Goal: Find specific page/section

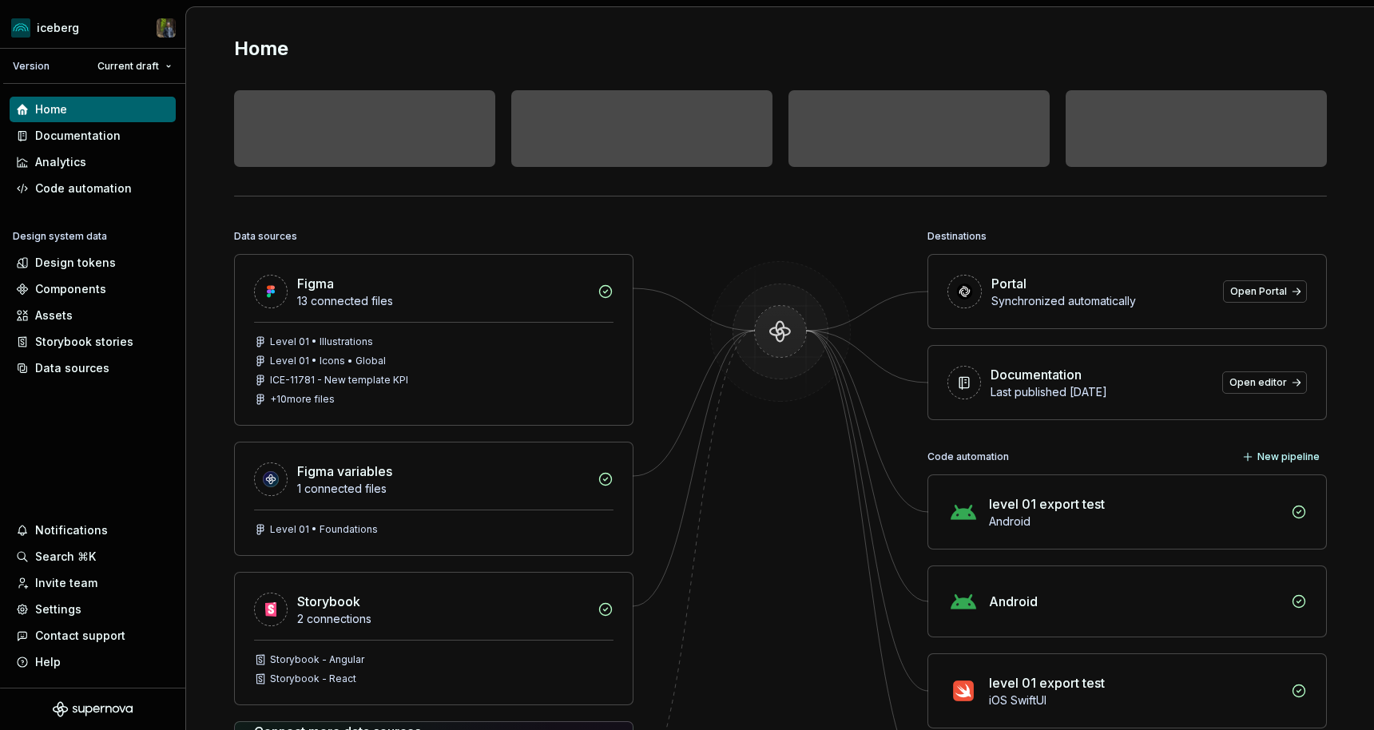
click at [779, 324] on img at bounding box center [780, 347] width 155 height 173
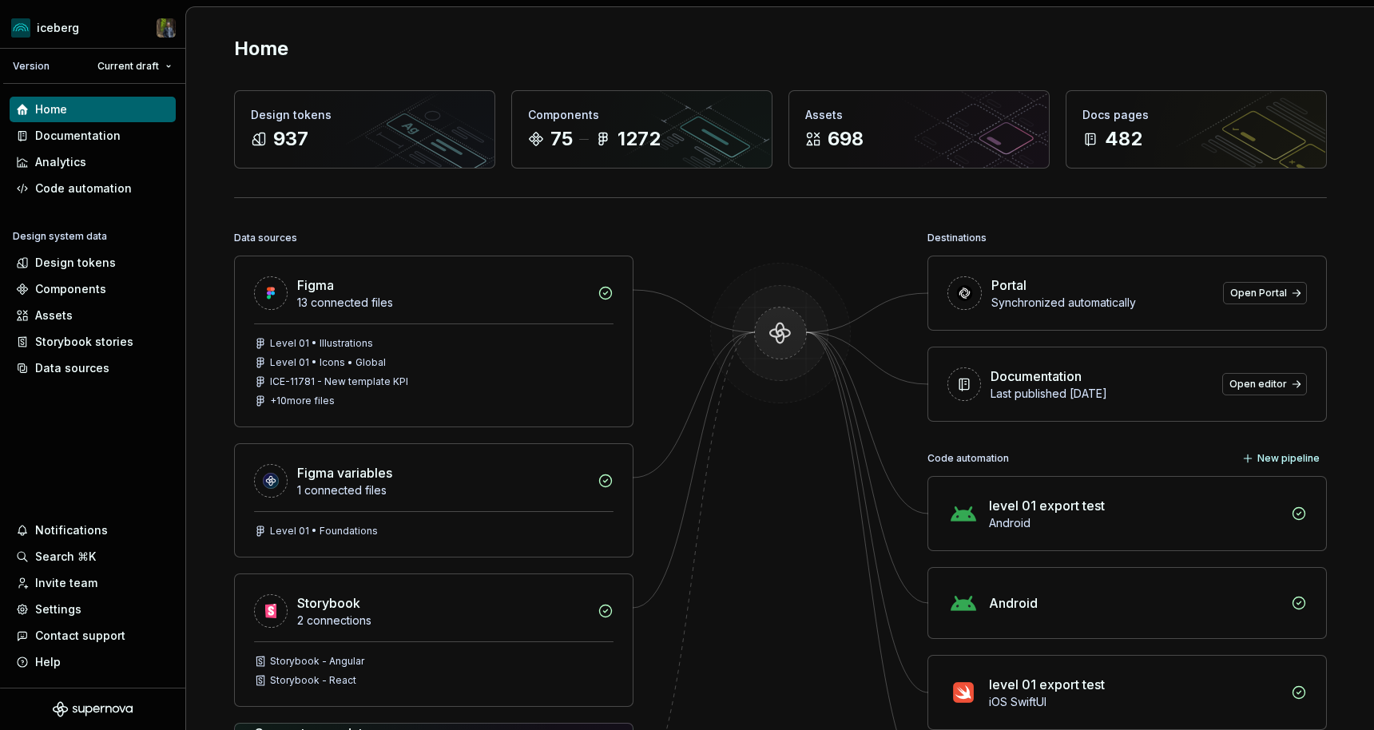
click at [774, 329] on img at bounding box center [780, 349] width 155 height 173
click at [775, 329] on img at bounding box center [780, 349] width 155 height 173
click at [789, 348] on img at bounding box center [780, 349] width 155 height 173
click at [786, 348] on img at bounding box center [780, 349] width 155 height 173
click at [767, 367] on img at bounding box center [780, 349] width 155 height 173
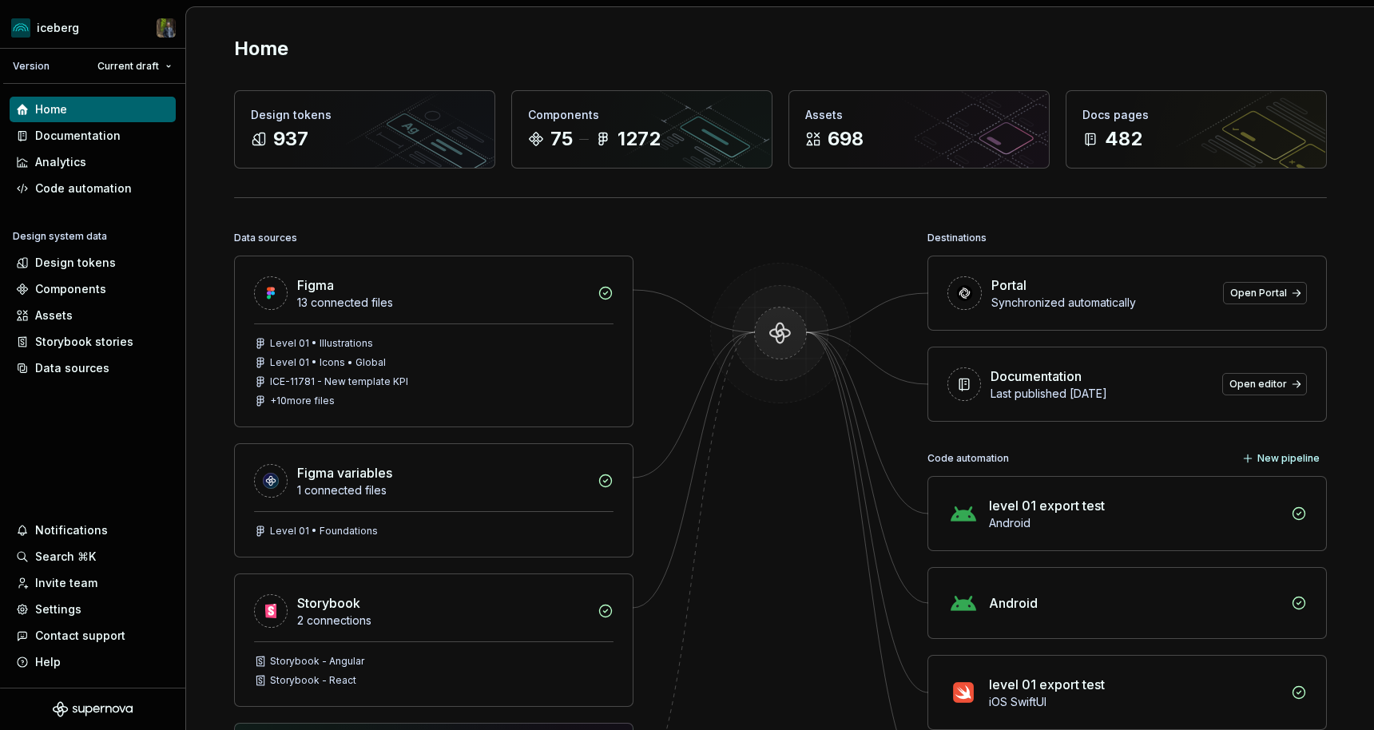
click at [775, 335] on img at bounding box center [780, 349] width 155 height 173
click at [780, 335] on img at bounding box center [780, 349] width 155 height 173
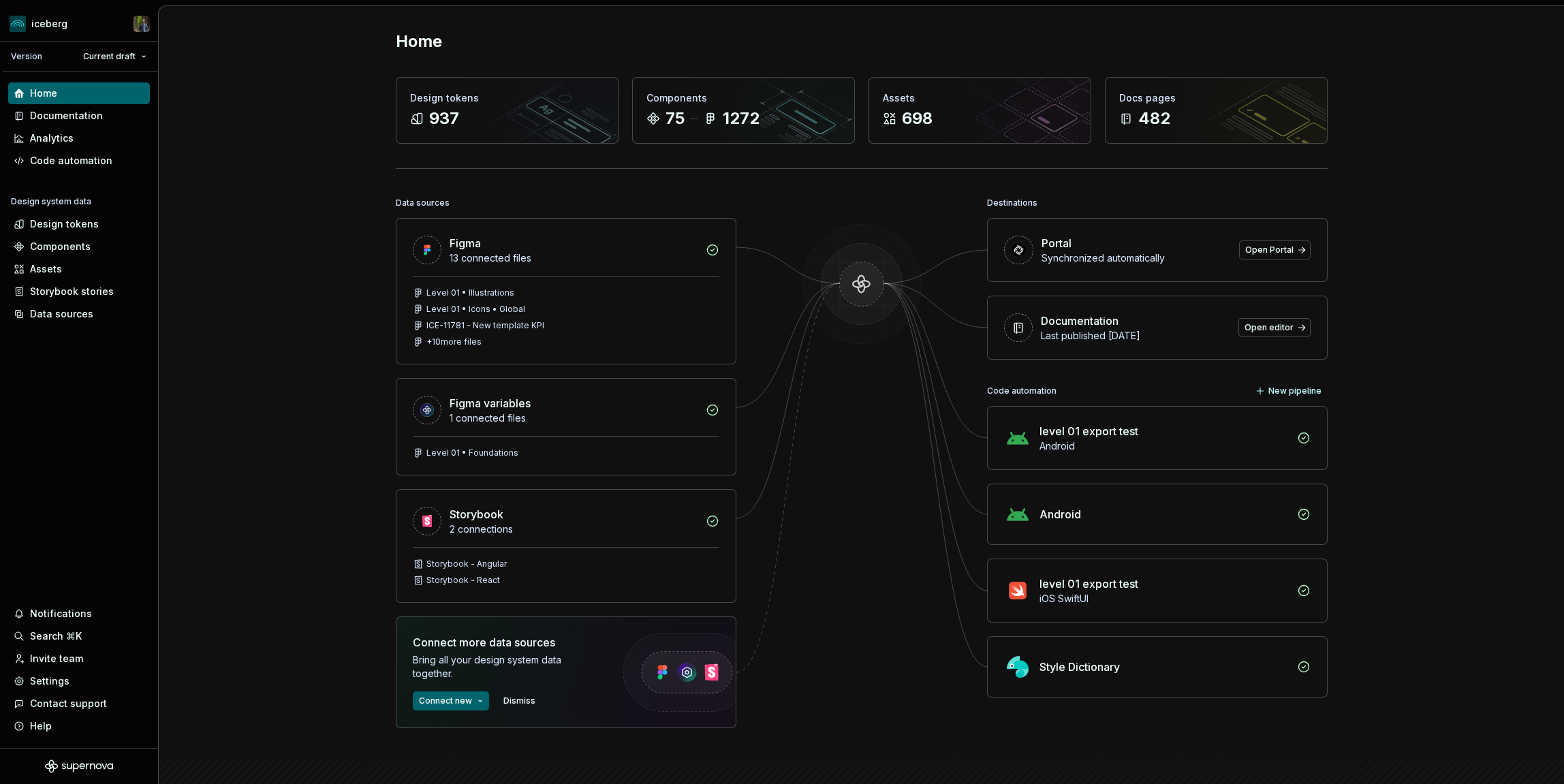
click at [343, 290] on div "Home Design tokens 937 Components 75 1272 Assets 698 Docs pages 482 Data source…" at bounding box center [861, 441] width 1405 height 869
click at [83, 158] on div "Code automation" at bounding box center [71, 161] width 83 height 14
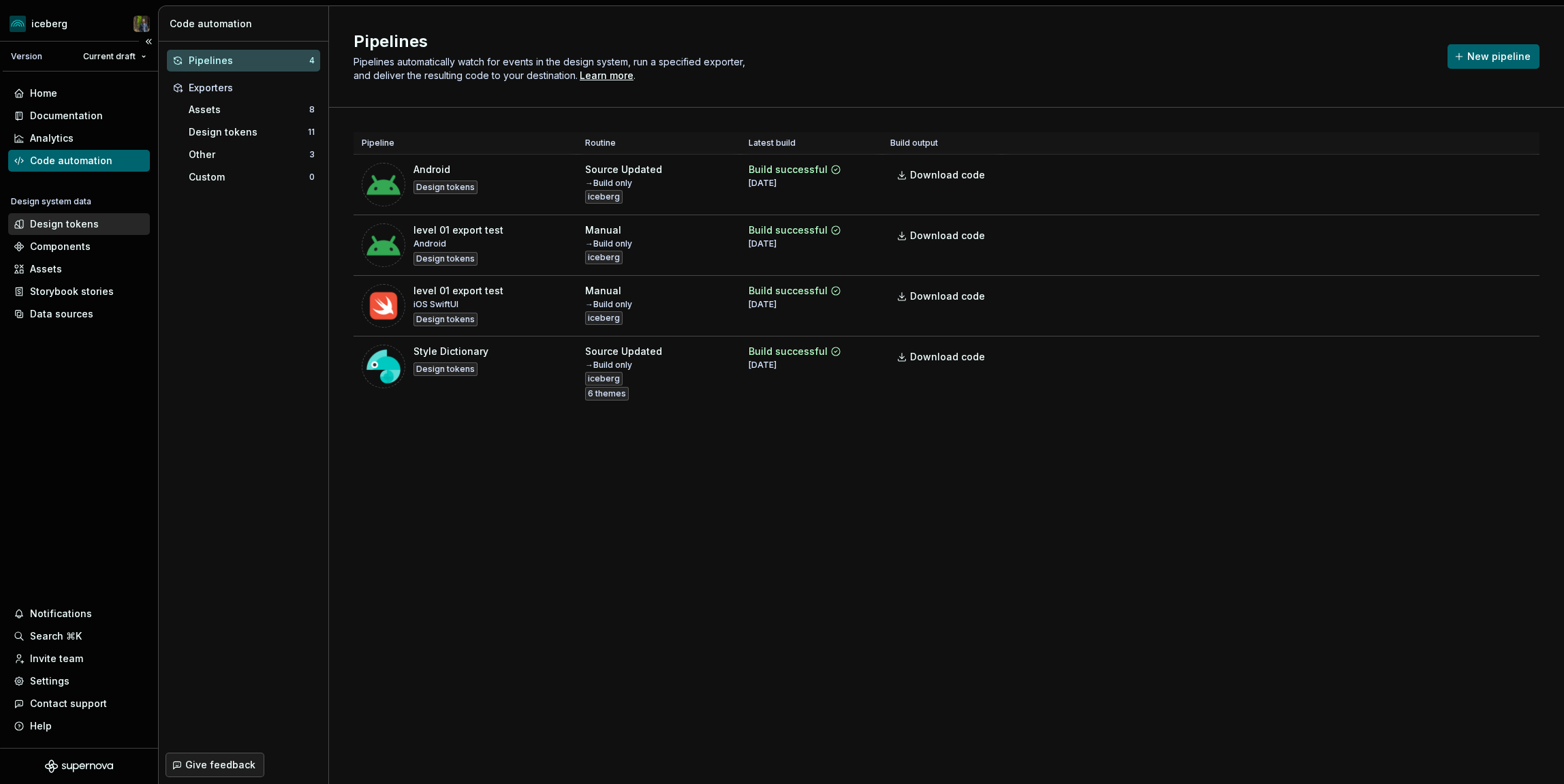
click at [64, 220] on div "Design tokens" at bounding box center [64, 224] width 69 height 14
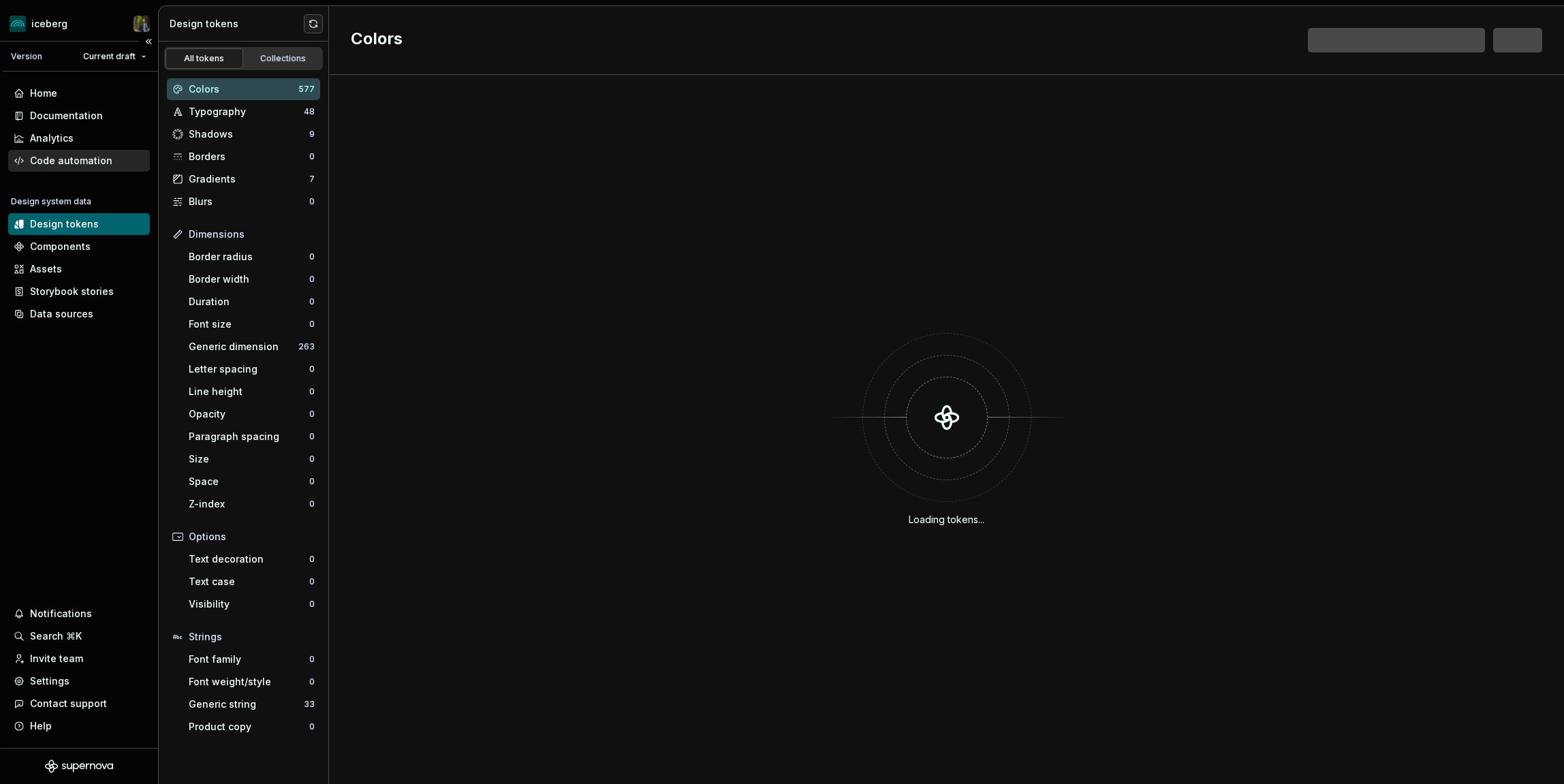
click at [72, 159] on div "Code automation" at bounding box center [71, 161] width 83 height 14
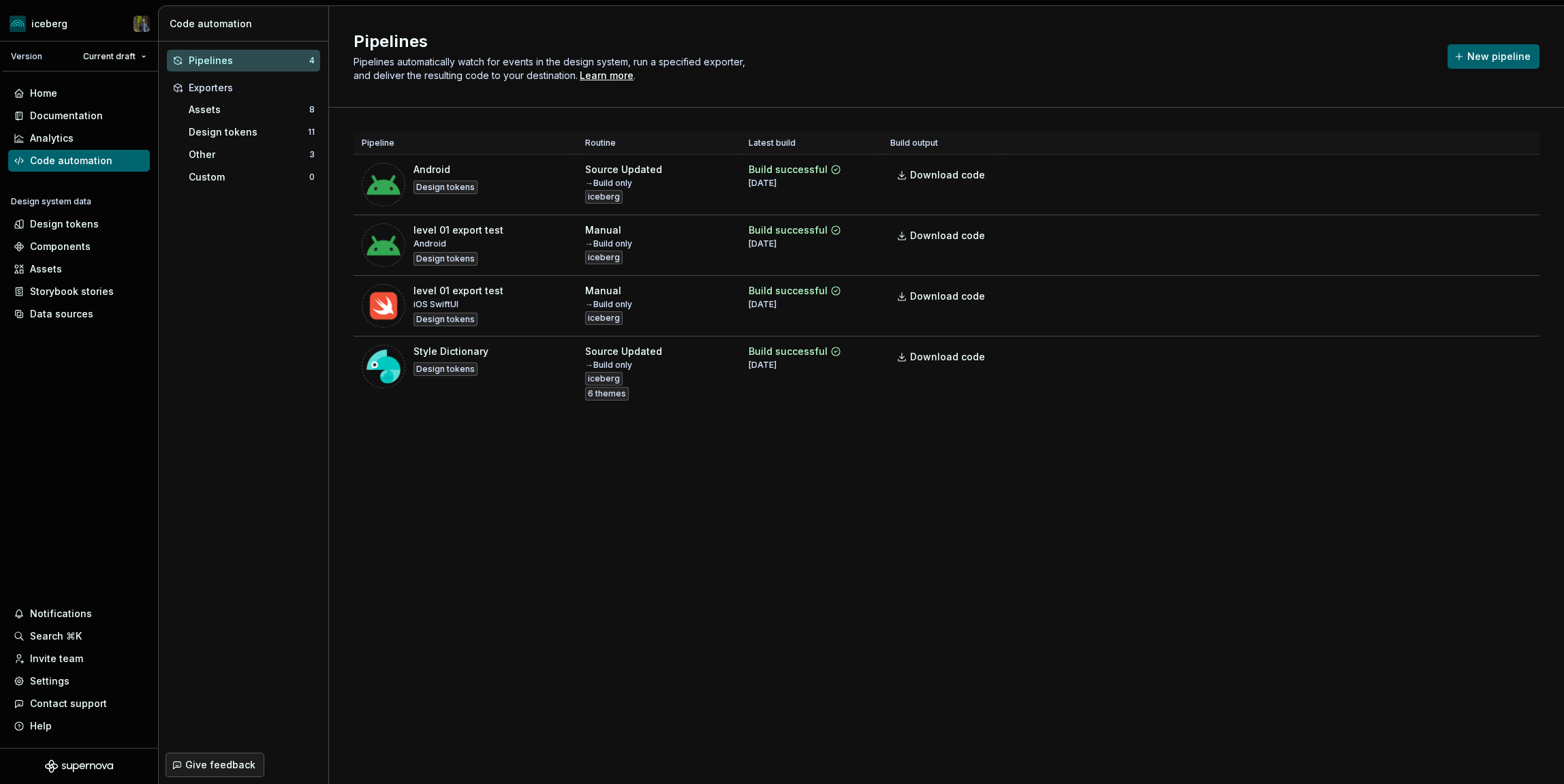
click at [554, 465] on div "Pipelines Pipelines automatically watch for events in the design system, run a …" at bounding box center [946, 395] width 1235 height 777
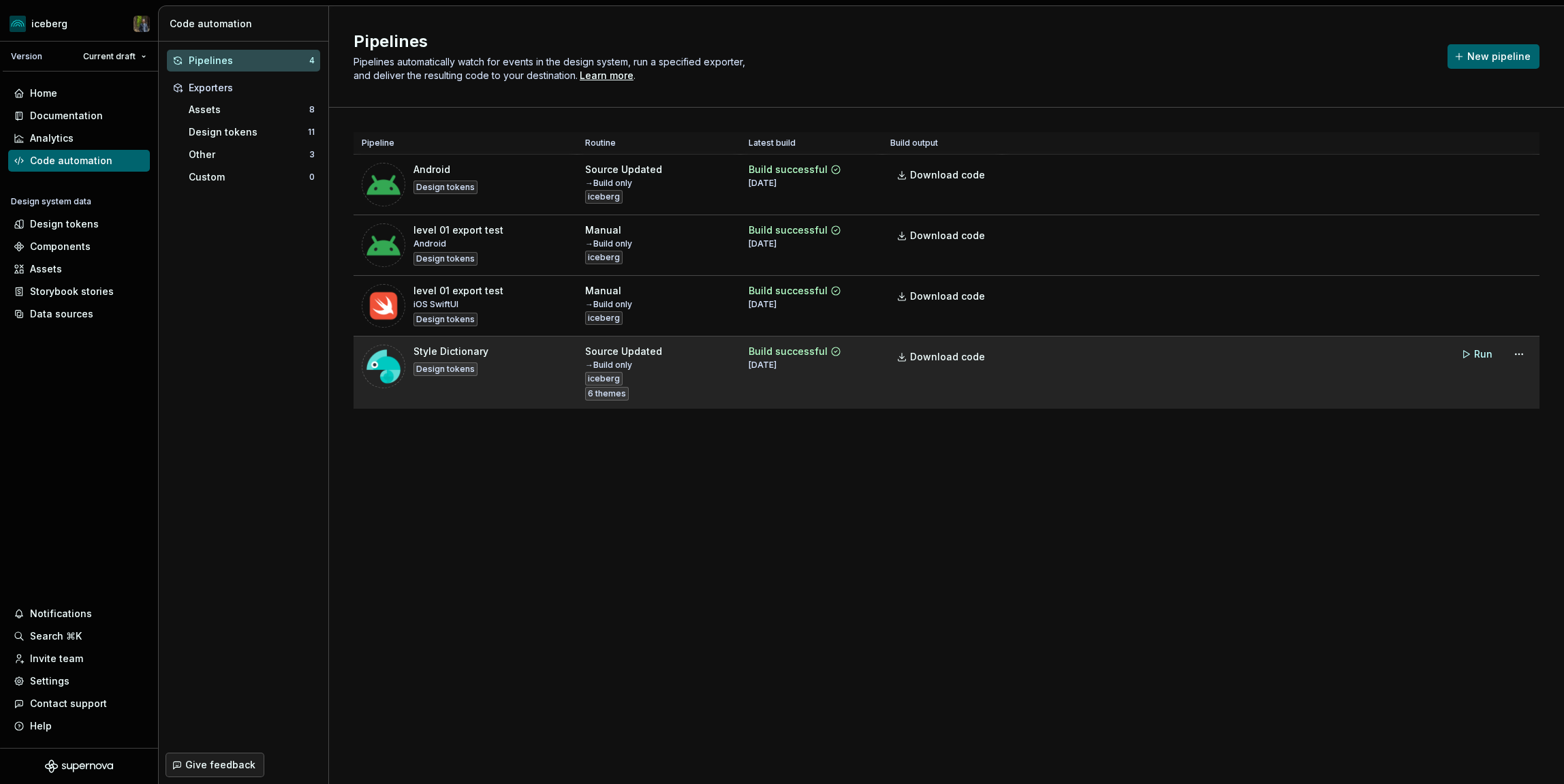
click at [1127, 397] on tr "Style Dictionary Design tokens Source Updated → Build only iceberg 6 themes Bui…" at bounding box center [946, 372] width 1186 height 72
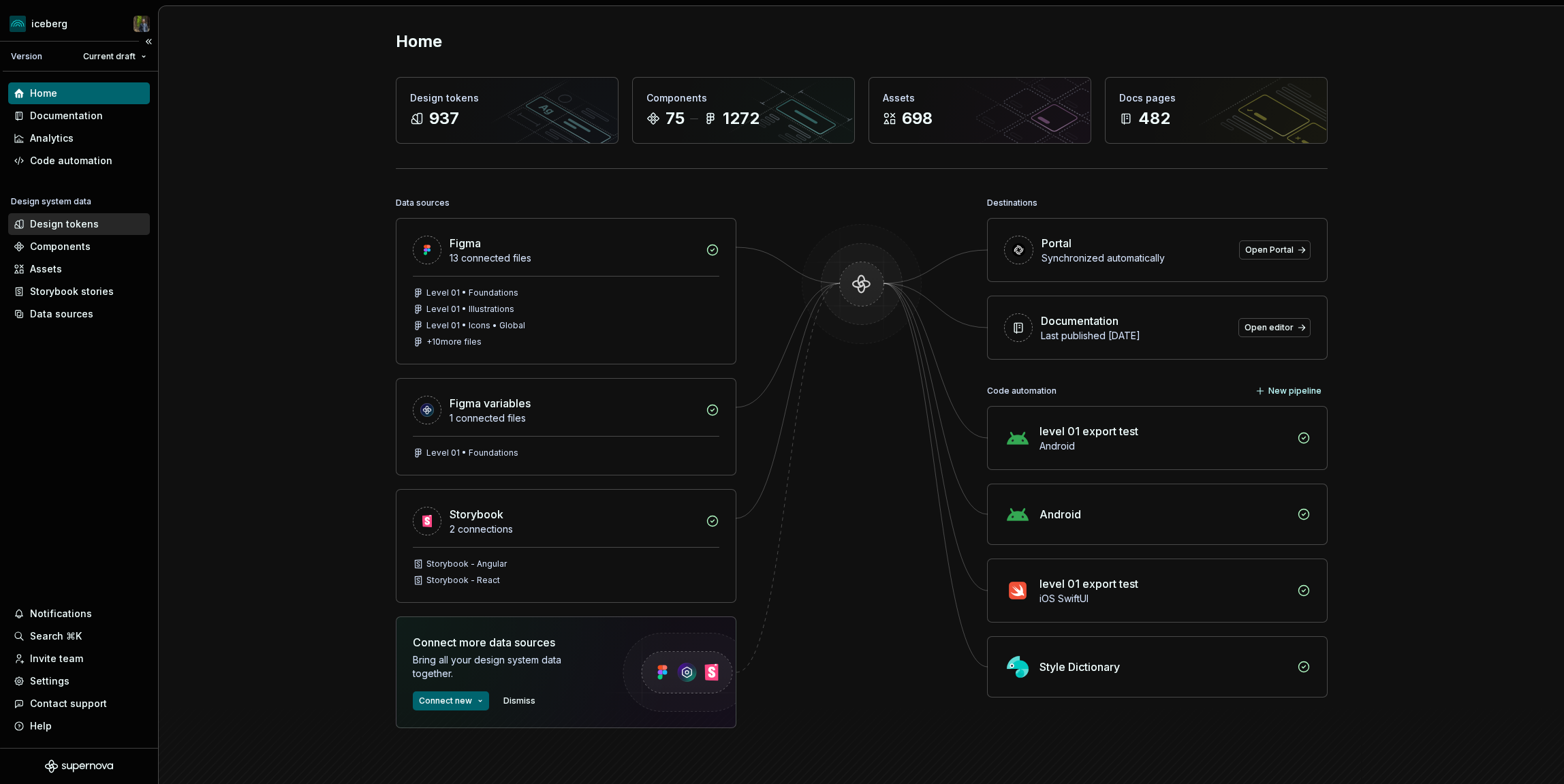
click at [72, 229] on div "Design tokens" at bounding box center [64, 224] width 69 height 14
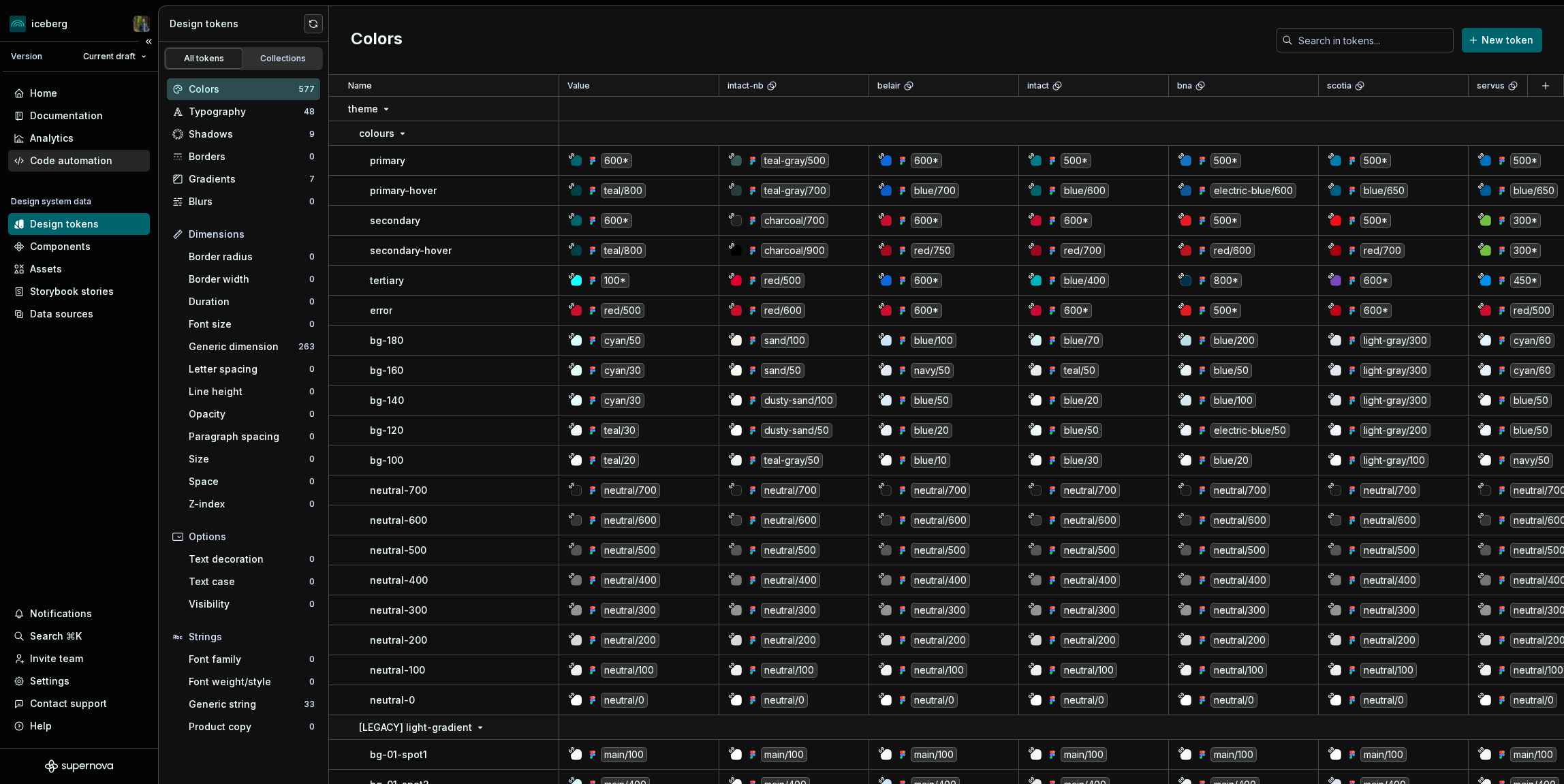
click at [72, 157] on div "Code automation" at bounding box center [71, 161] width 83 height 14
